Goal: Task Accomplishment & Management: Manage account settings

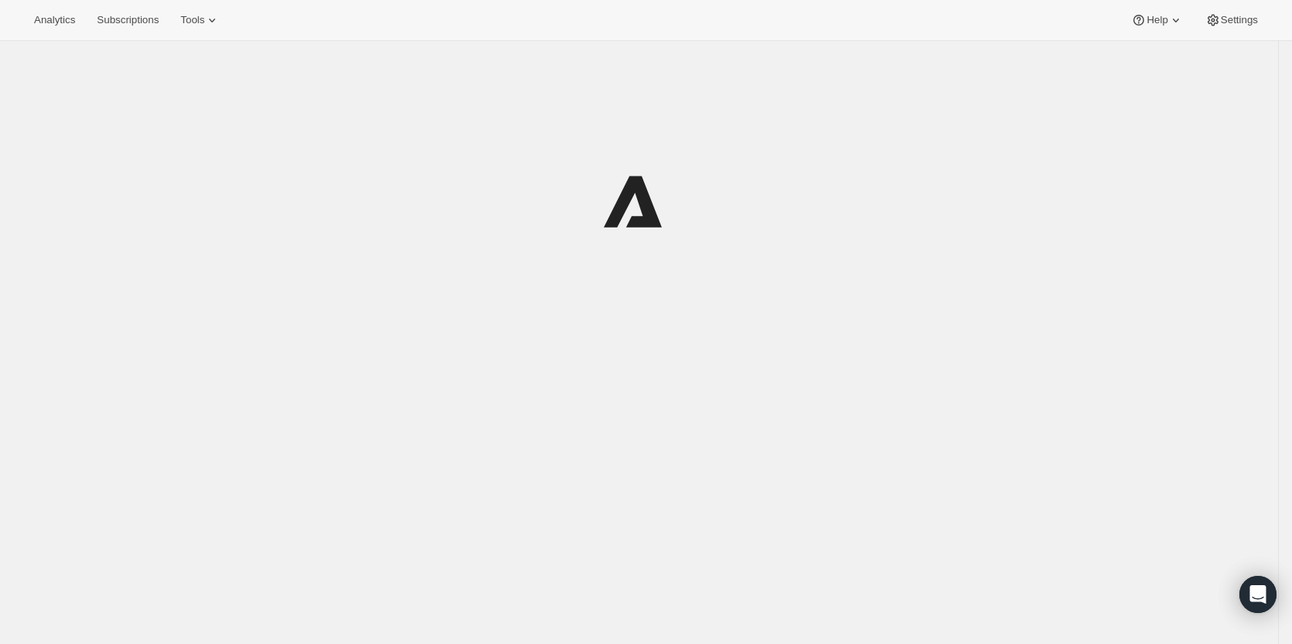
scroll to position [1, 0]
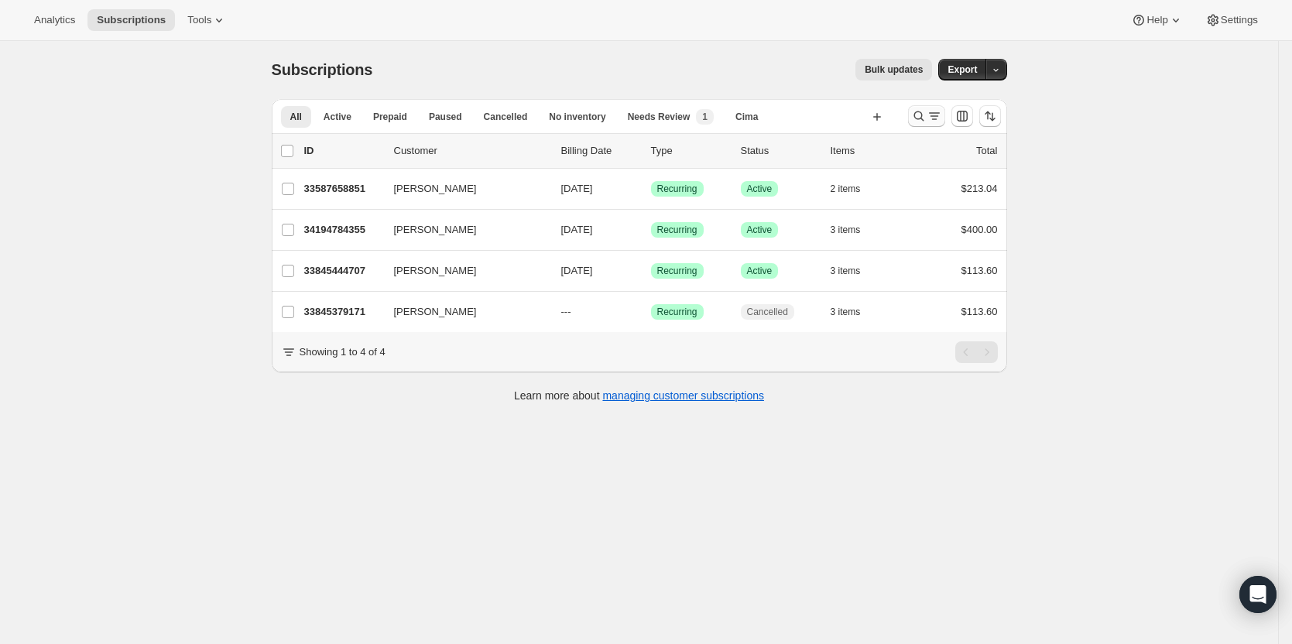
click at [920, 117] on icon "Search and filter results" at bounding box center [918, 115] width 15 height 15
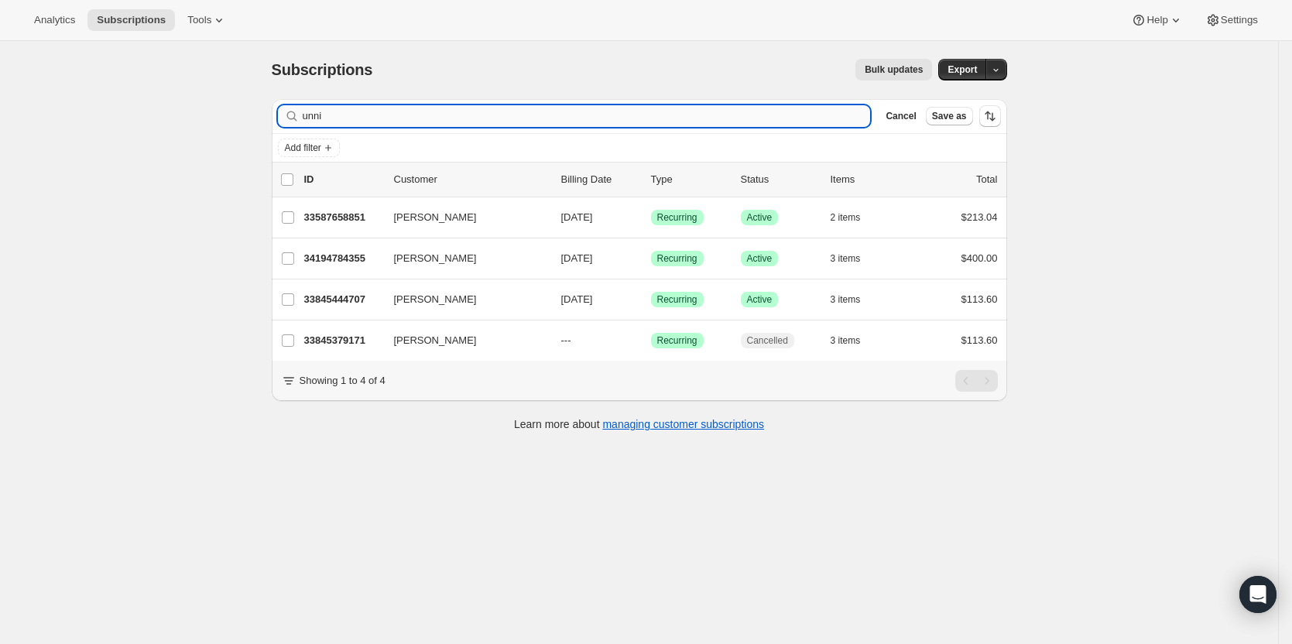
click at [704, 118] on input "unni" at bounding box center [587, 116] width 568 height 22
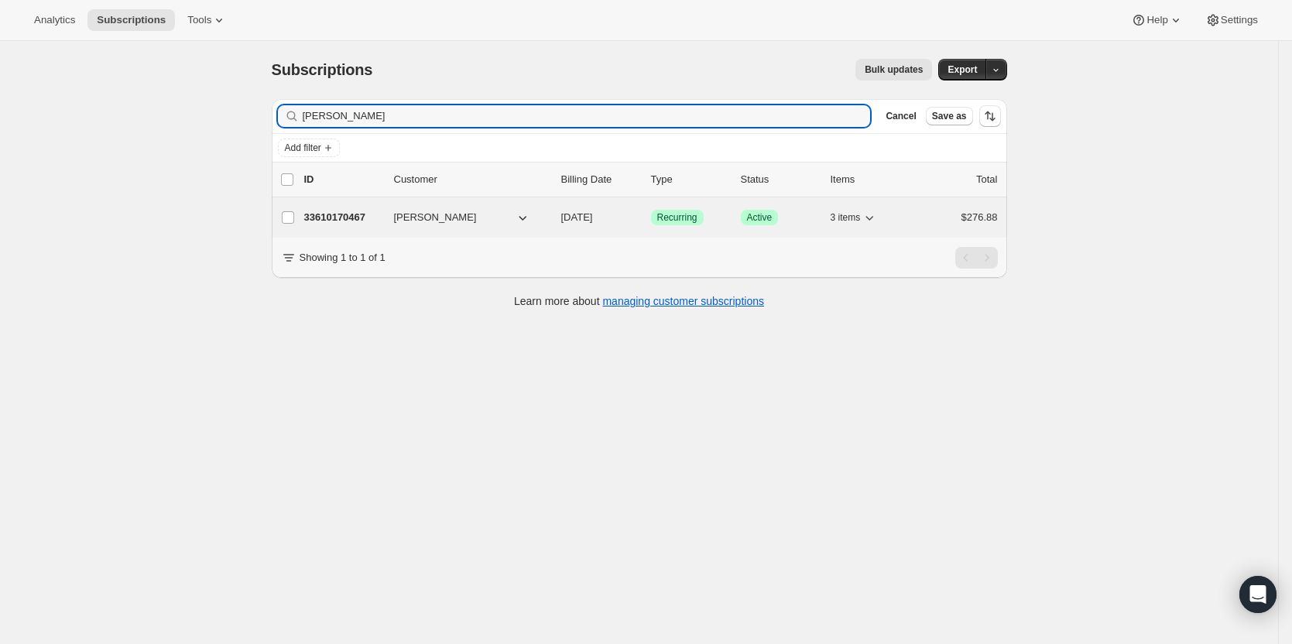
type input "[PERSON_NAME]"
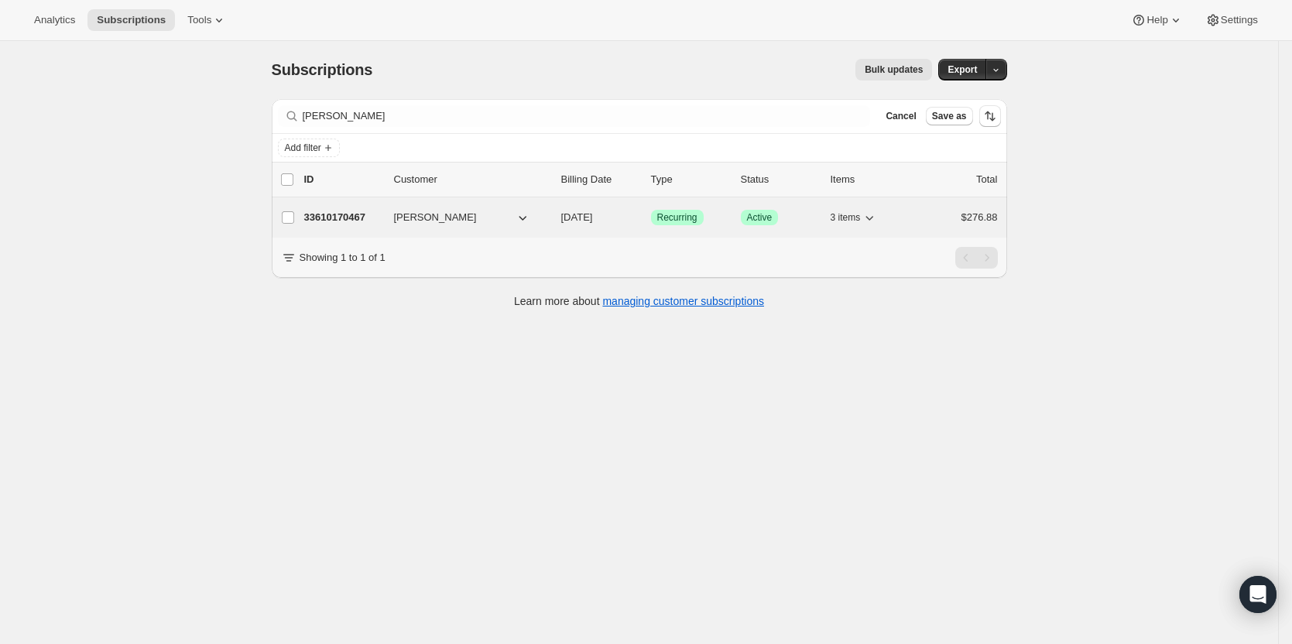
click at [320, 224] on p "33610170467" at bounding box center [342, 217] width 77 height 15
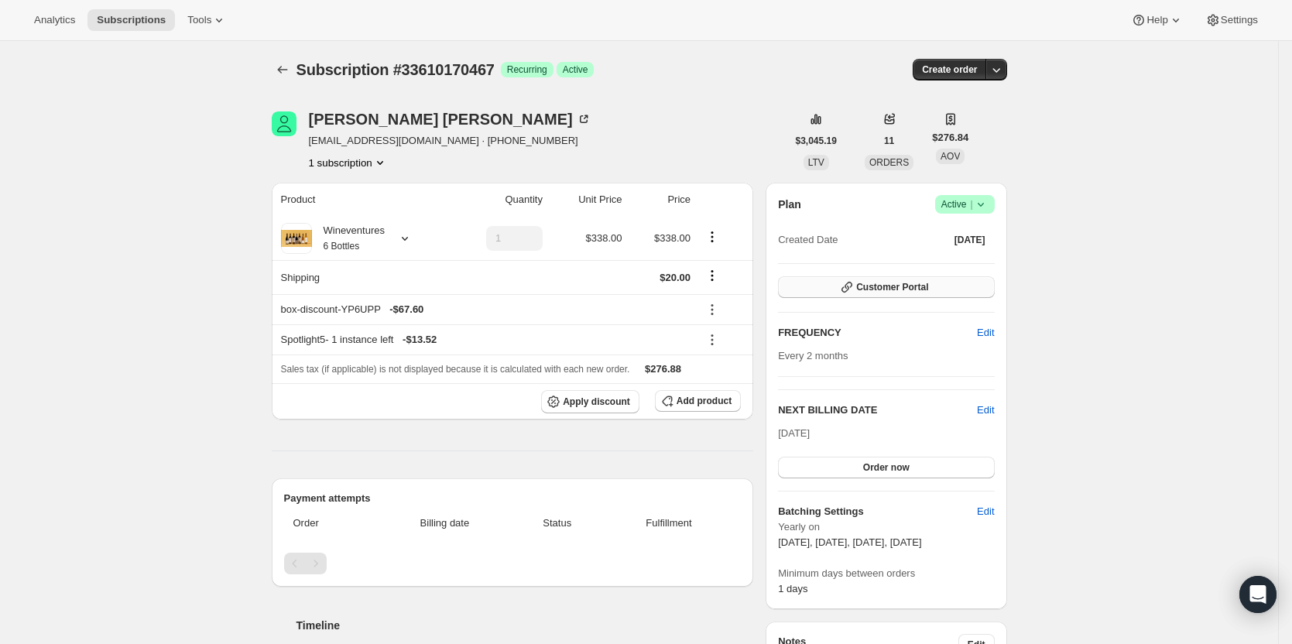
click at [948, 287] on button "Customer Portal" at bounding box center [886, 287] width 216 height 22
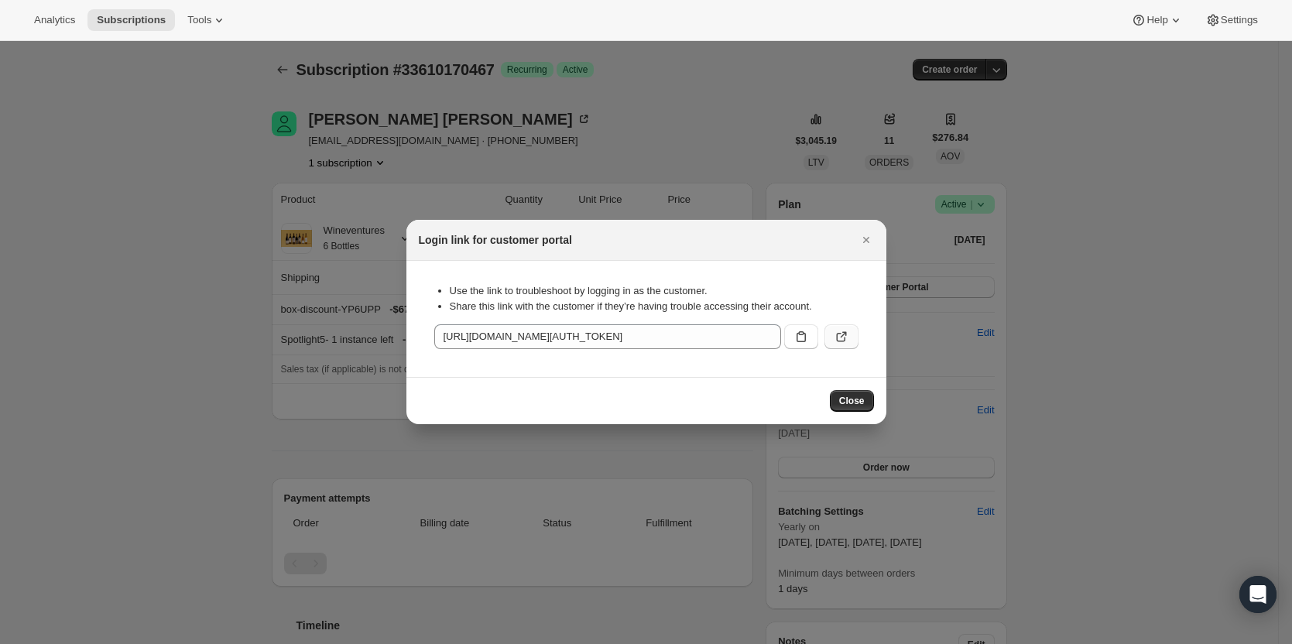
click at [844, 338] on icon ":rm4:" at bounding box center [840, 337] width 9 height 9
